Goal: Information Seeking & Learning: Learn about a topic

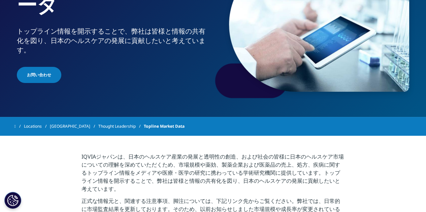
scroll to position [101, 0]
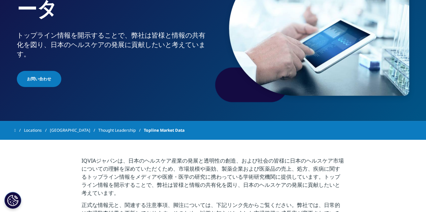
click at [98, 134] on link "Thought Leadership" at bounding box center [120, 131] width 45 height 12
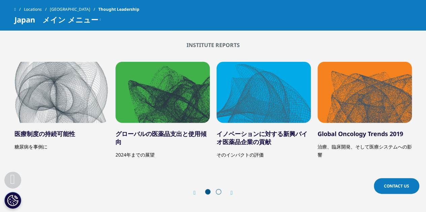
scroll to position [875, 0]
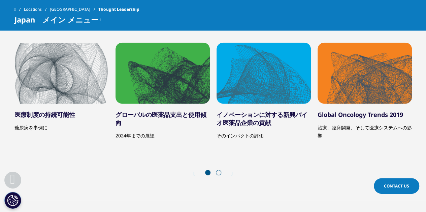
click at [233, 173] on icon "Next slide" at bounding box center [232, 173] width 2 height 5
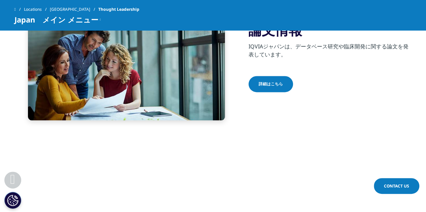
scroll to position [135, 0]
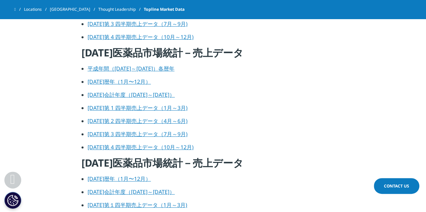
scroll to position [875, 0]
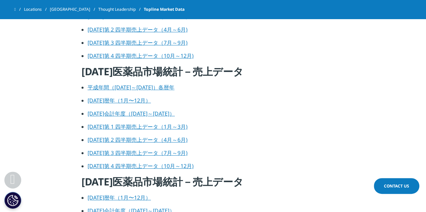
drag, startPoint x: 149, startPoint y: 84, endPoint x: 380, endPoint y: 76, distance: 230.7
click at [149, 84] on link "平成年間（[DATE]～[DATE]）各暦年" at bounding box center [131, 87] width 87 height 7
